Goal: Task Accomplishment & Management: Use online tool/utility

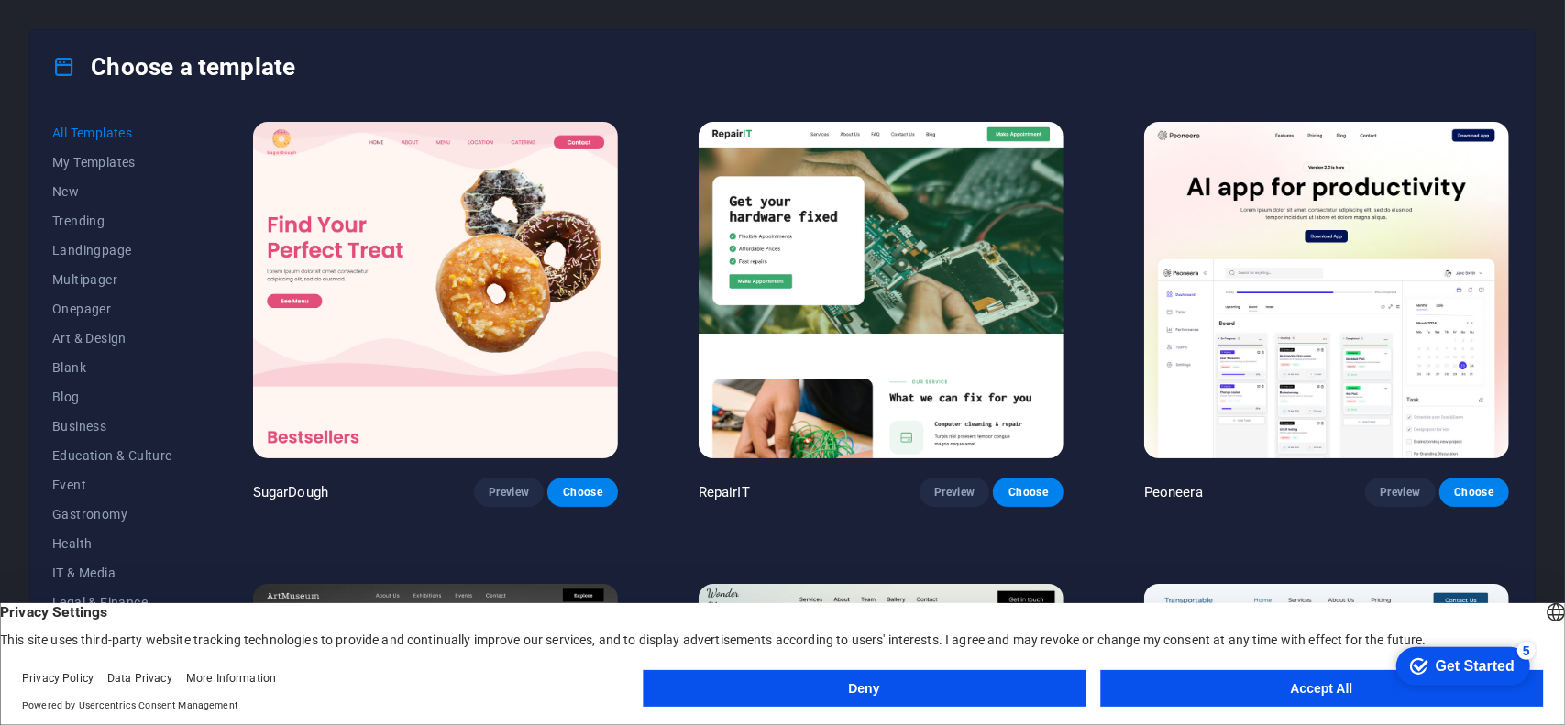
click at [1212, 670] on footer "Privacy Policy Data Privacy More Information Powered by Usercentrics Consent Ma…" at bounding box center [782, 692] width 1565 height 66
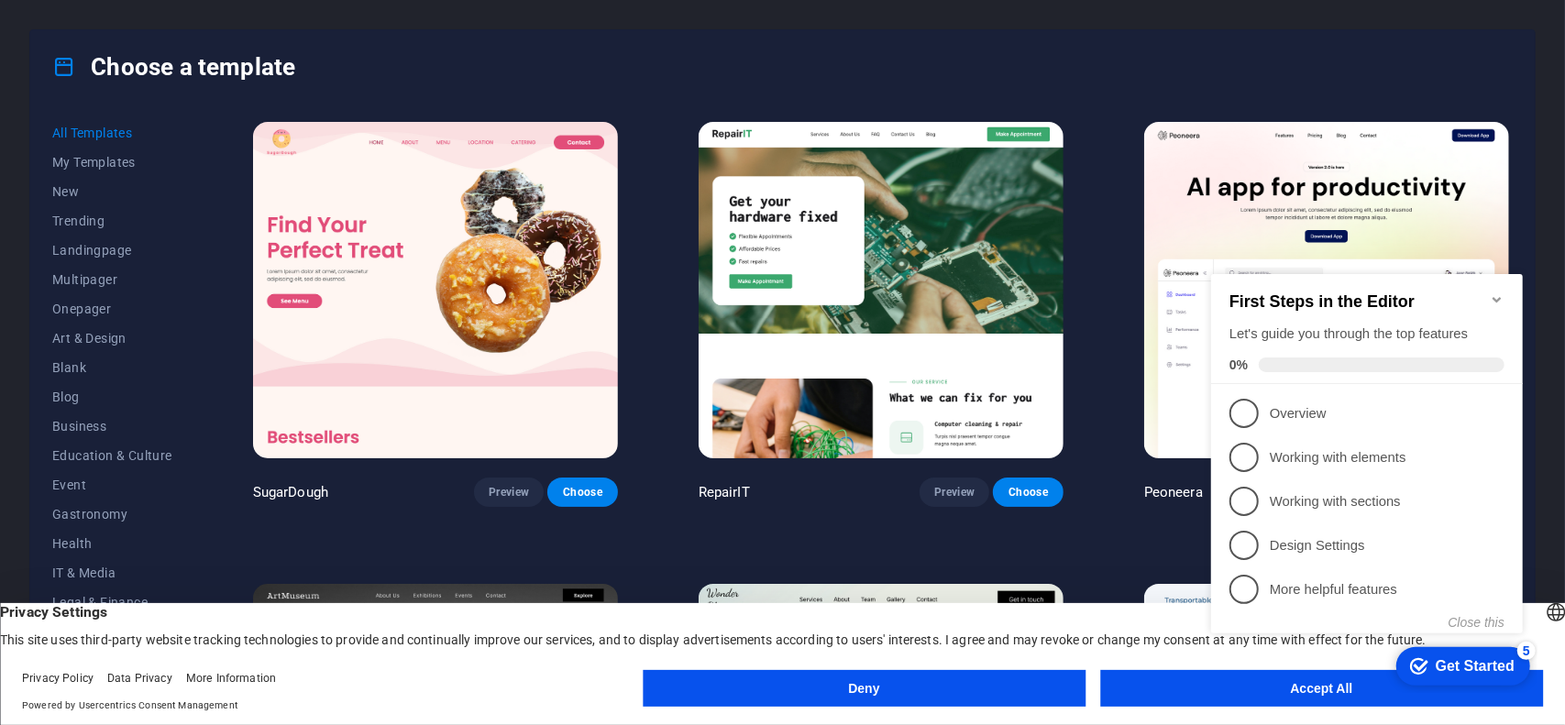
click at [1207, 680] on div "checkmark Get Started 5 First Steps in the Editor Let's guide you through the t…" at bounding box center [1370, 470] width 334 height 445
click at [1503, 296] on icon "Minimize checklist" at bounding box center [1496, 299] width 15 height 15
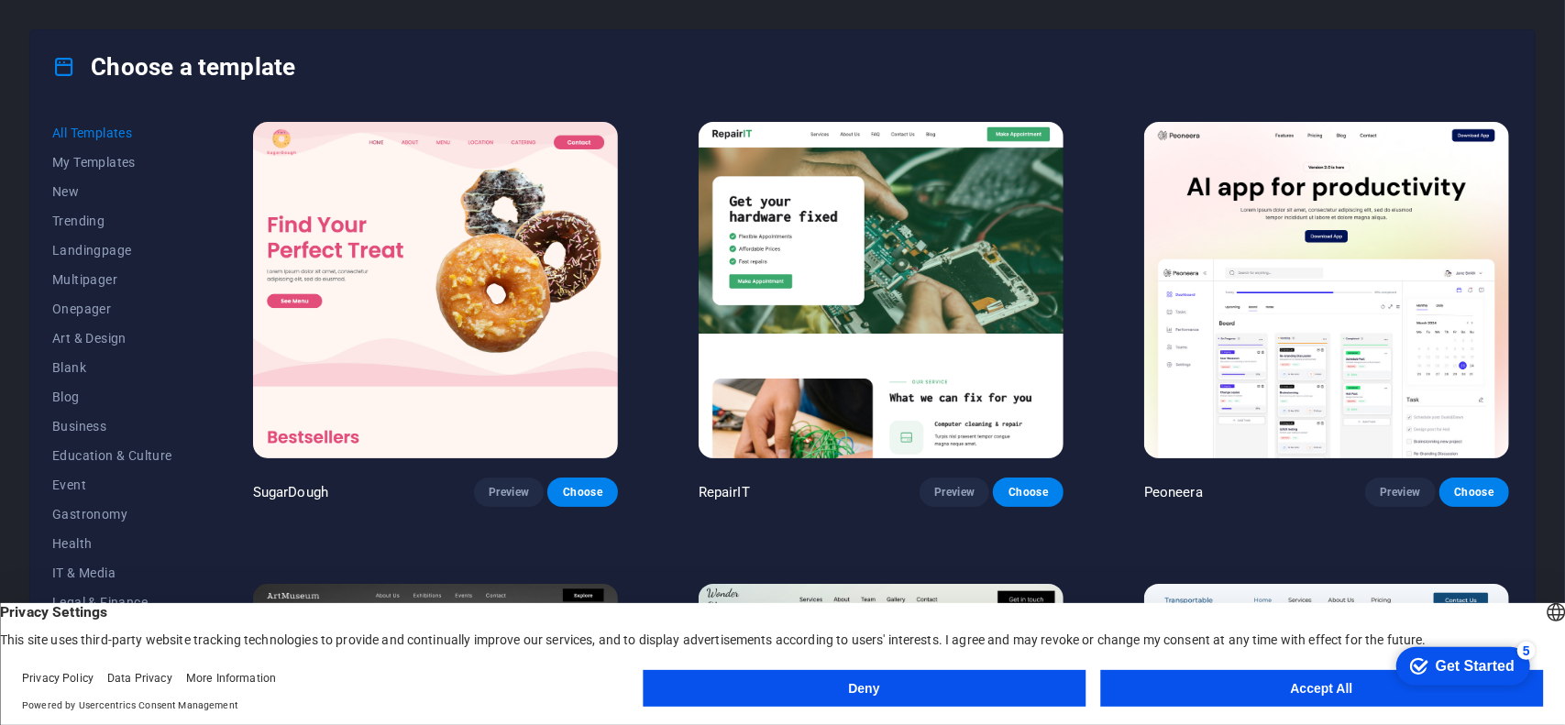
click at [1480, 692] on div "checkmark Get Started 5 First Steps in the Editor Let's guide you through the t…" at bounding box center [1459, 664] width 156 height 55
click at [1299, 694] on button "Accept All" at bounding box center [1321, 688] width 443 height 37
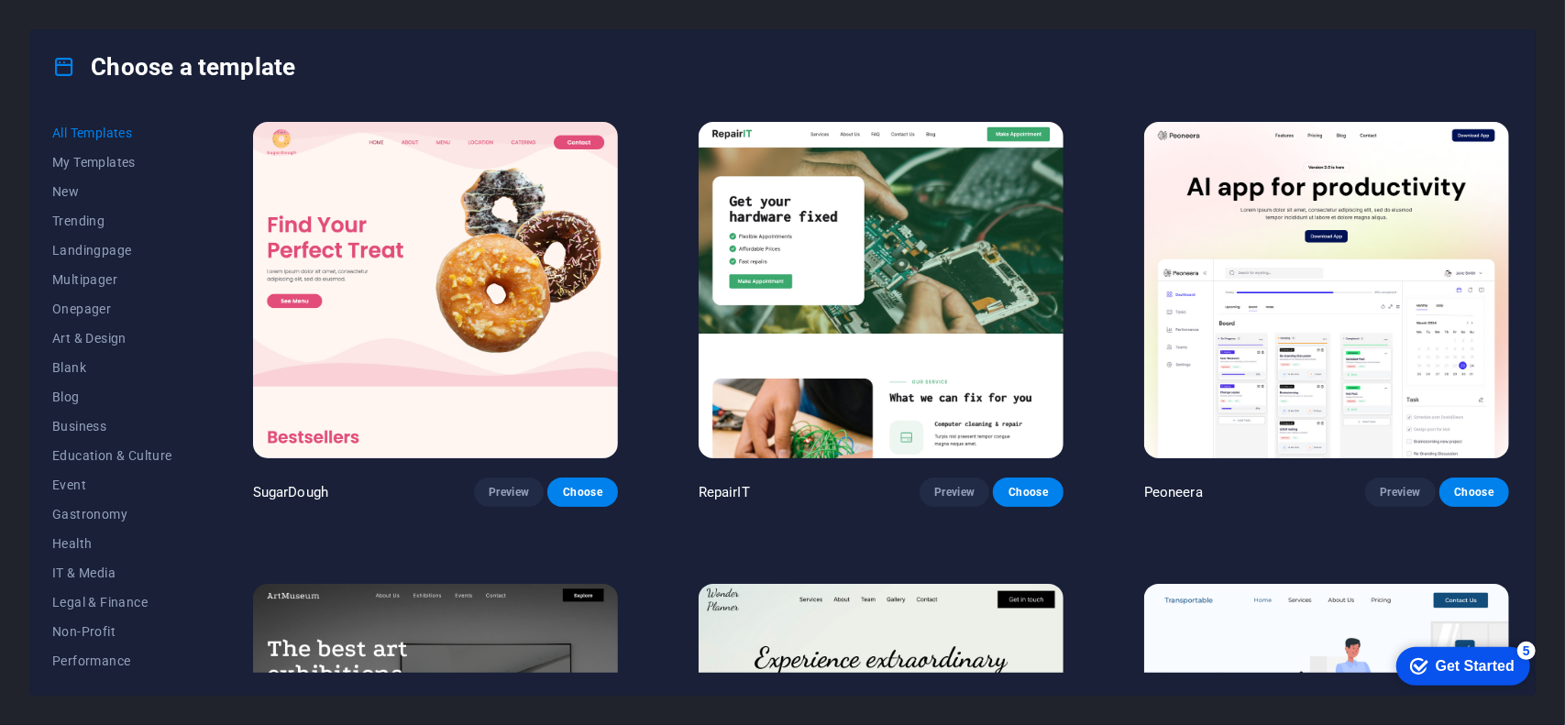
click at [1492, 676] on div "checkmark Get Started 5" at bounding box center [1463, 666] width 134 height 39
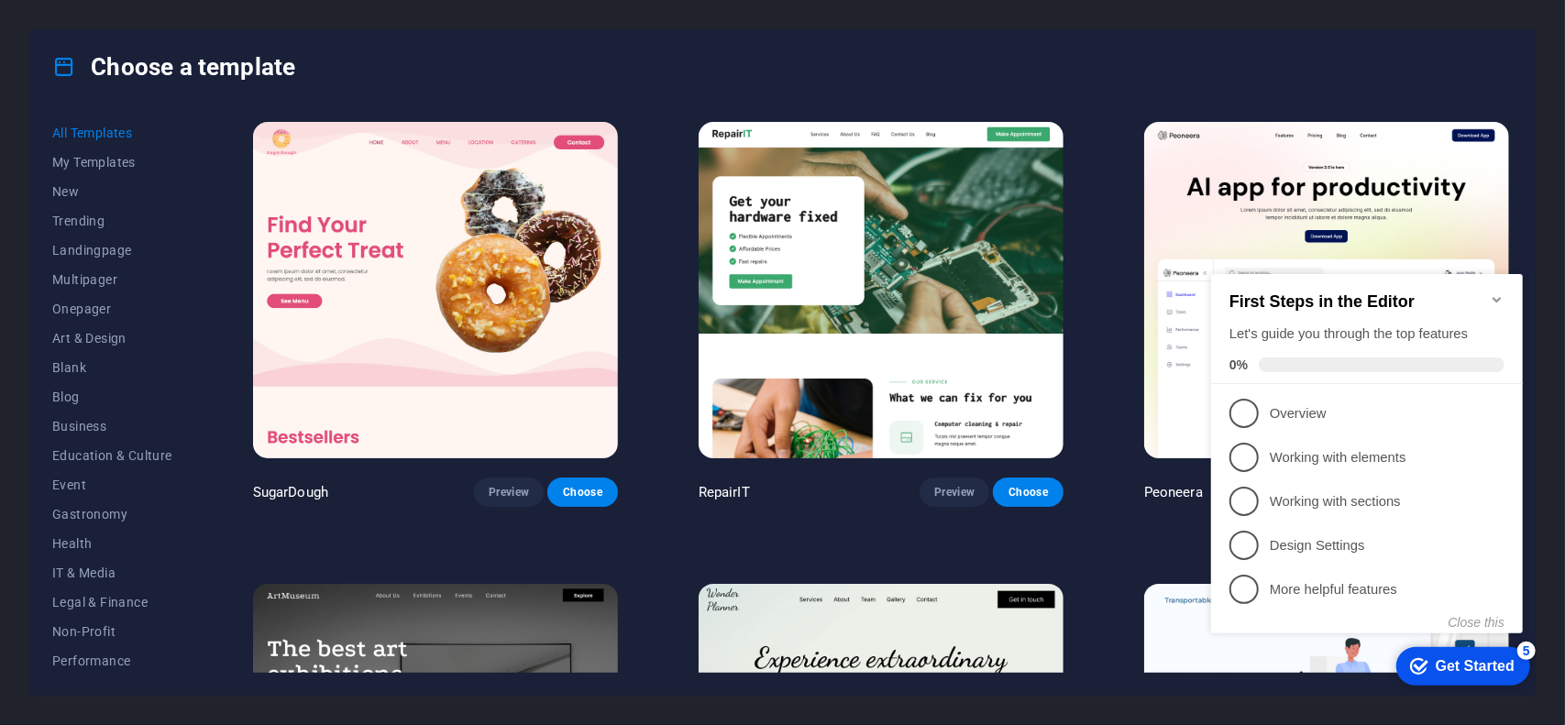
click at [1276, 63] on div "Choose a template" at bounding box center [782, 66] width 1505 height 73
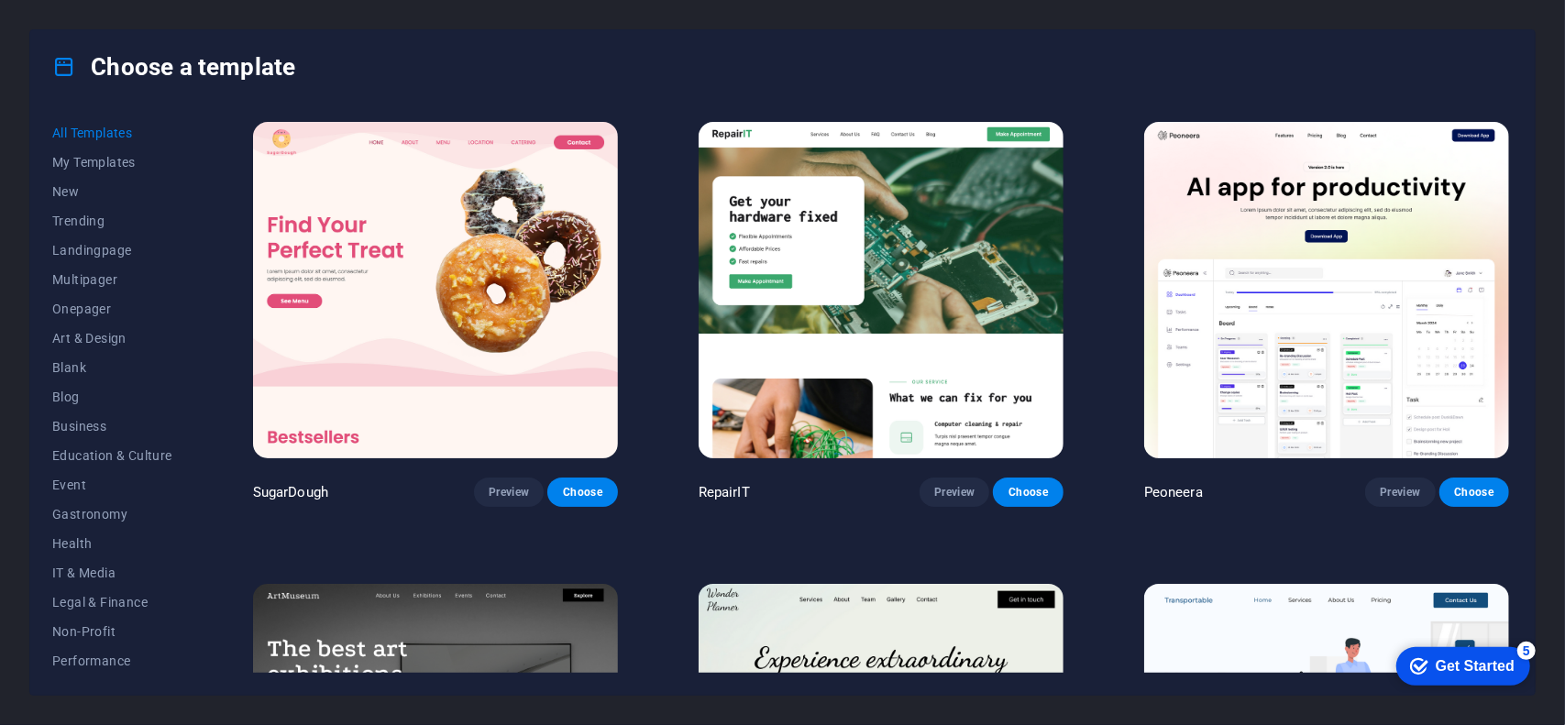
click at [0, 117] on div "Choose a template All Templates My Templates New Trending Landingpage Multipage…" at bounding box center [782, 362] width 1565 height 725
click at [86, 188] on span "New" at bounding box center [112, 191] width 120 height 15
click at [1460, 26] on div "Choose a template All Templates My Templates New Trending Landingpage Multipage…" at bounding box center [782, 362] width 1565 height 725
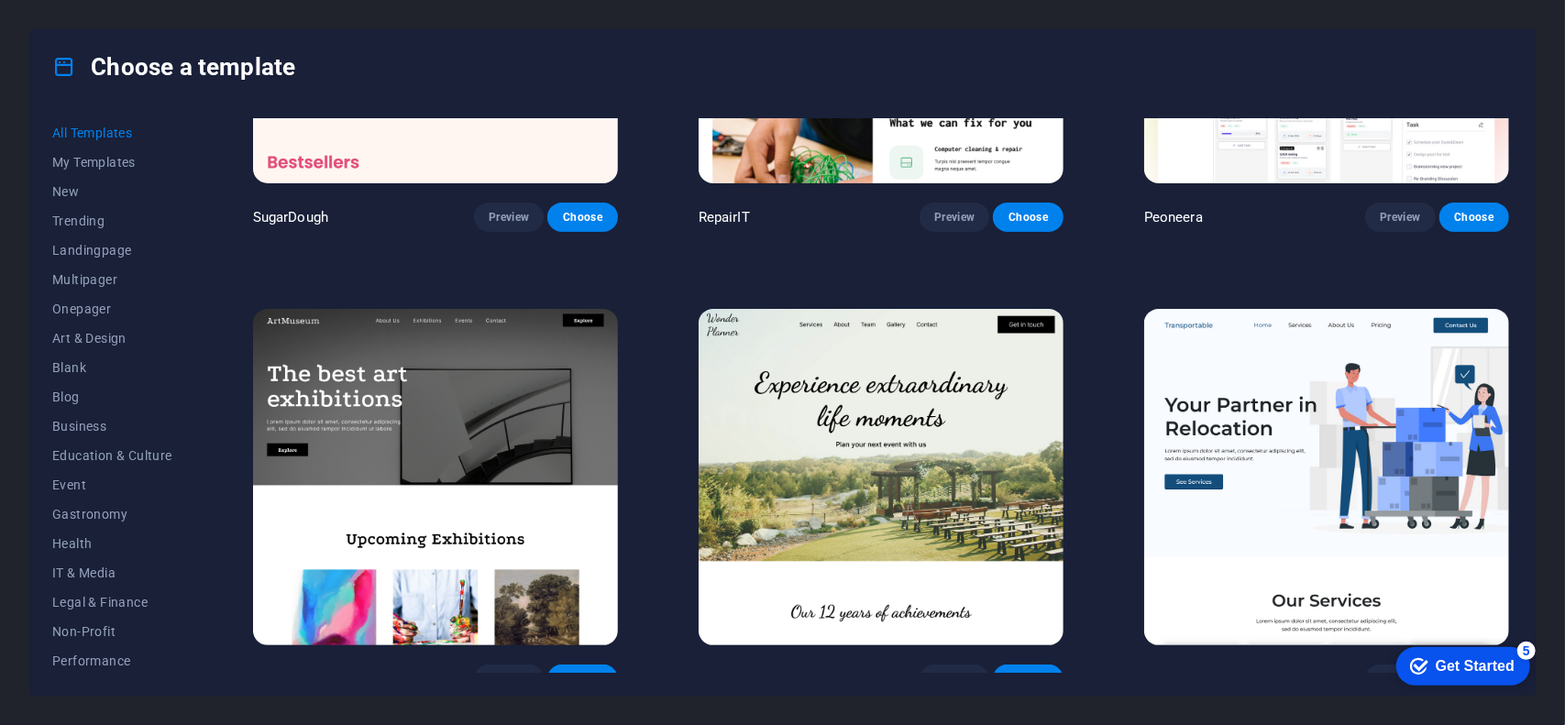
click at [805, 458] on img at bounding box center [881, 477] width 365 height 337
